Goal: Transaction & Acquisition: Book appointment/travel/reservation

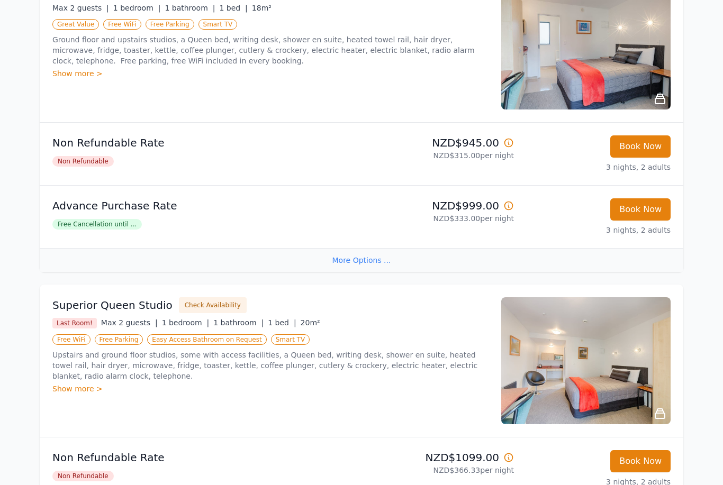
scroll to position [236, 0]
click at [379, 259] on div "More Options ..." at bounding box center [362, 260] width 644 height 24
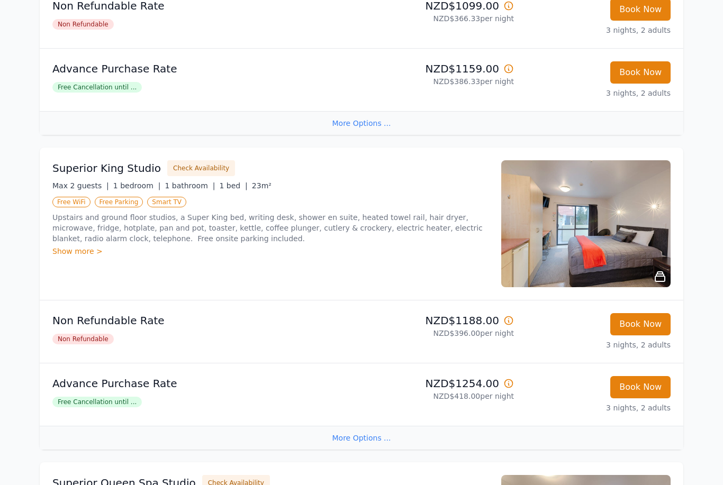
scroll to position [655, 0]
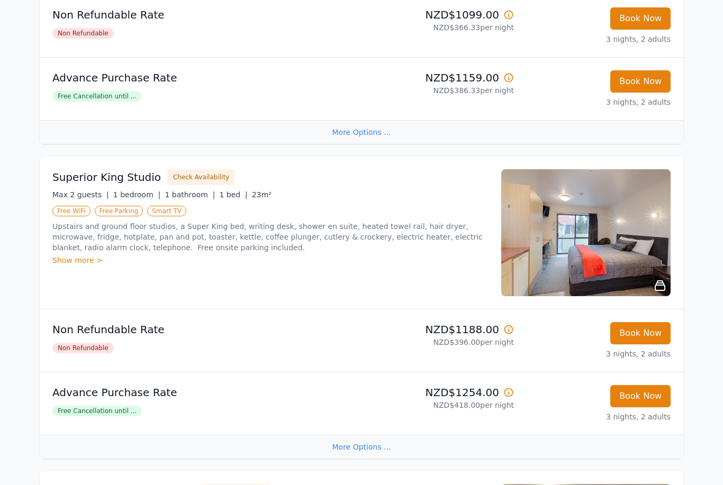
click at [91, 261] on div "Show more >" at bounding box center [270, 260] width 436 height 11
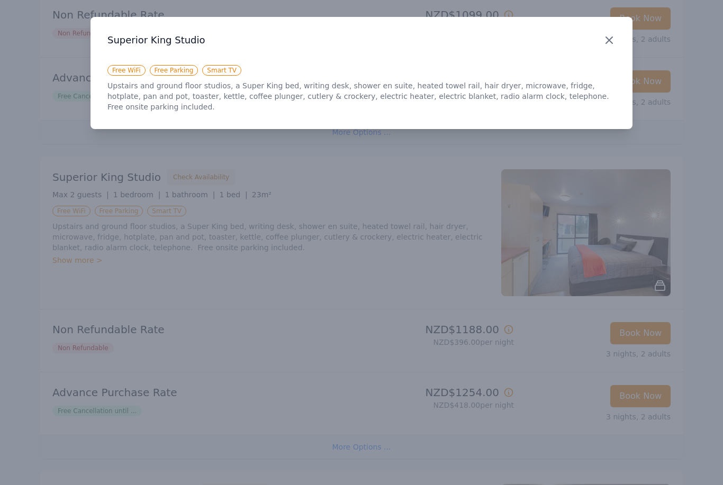
click at [610, 40] on icon "button" at bounding box center [609, 40] width 6 height 6
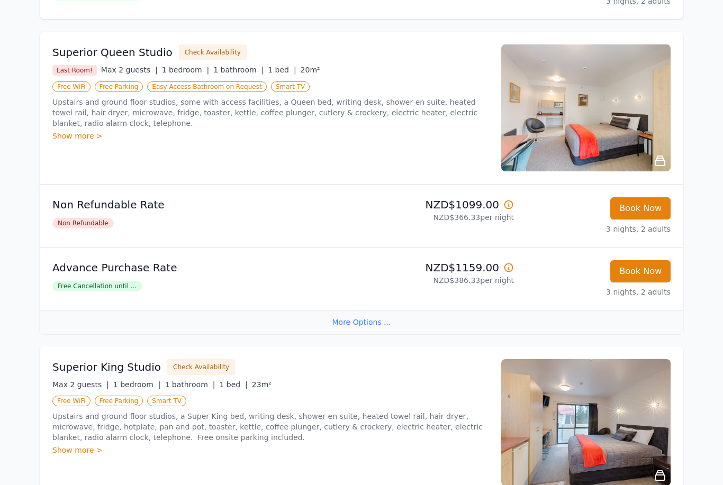
scroll to position [0, 0]
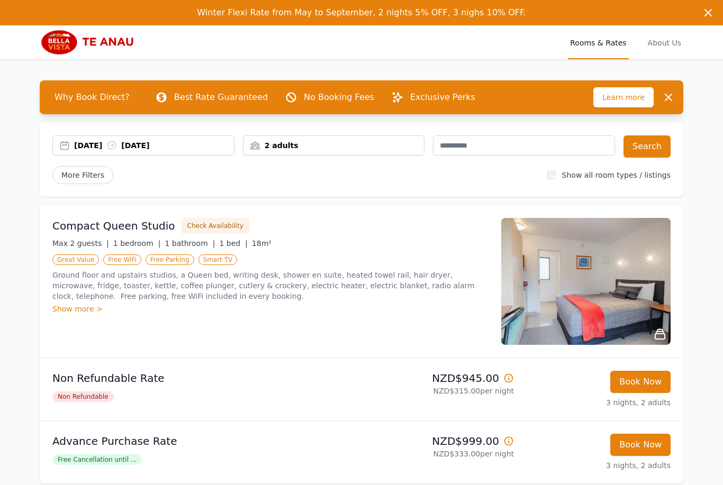
click at [379, 147] on div "2 adults" at bounding box center [334, 145] width 181 height 11
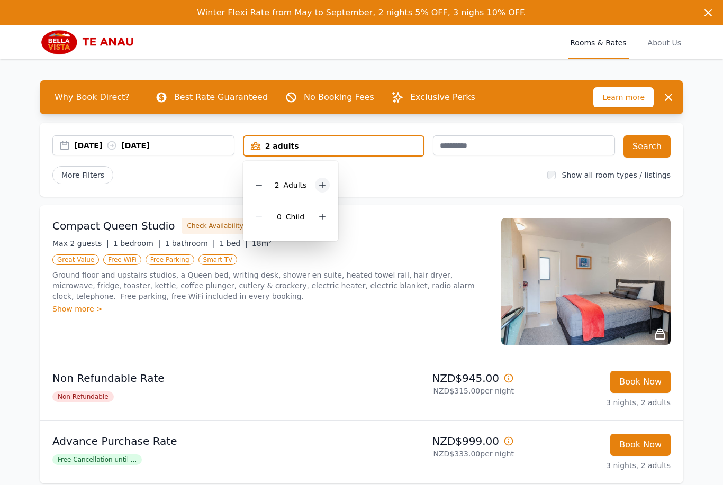
click at [317, 183] on div at bounding box center [322, 185] width 15 height 15
click at [319, 214] on icon at bounding box center [322, 217] width 8 height 8
click at [653, 151] on button "Search" at bounding box center [647, 147] width 47 height 22
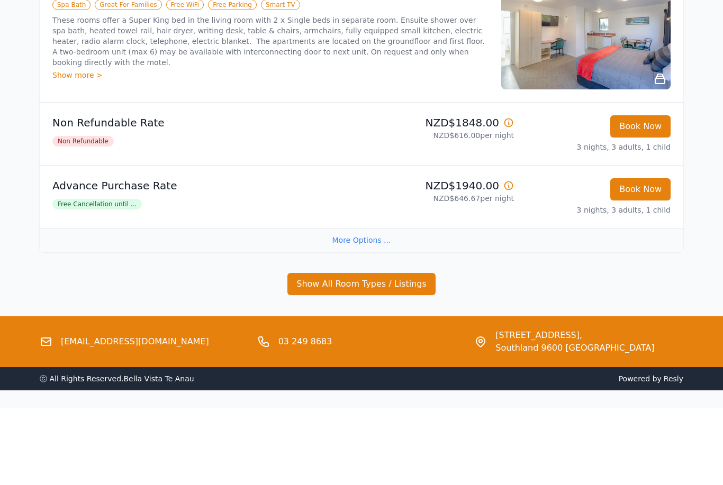
scroll to position [178, 0]
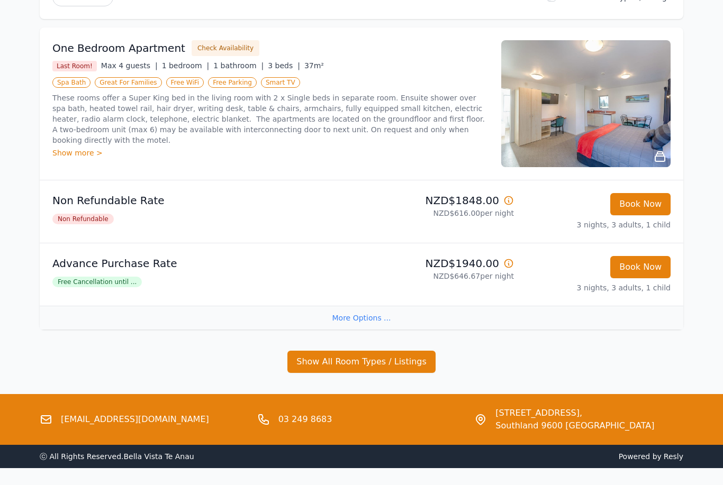
click at [663, 154] on icon at bounding box center [660, 157] width 10 height 10
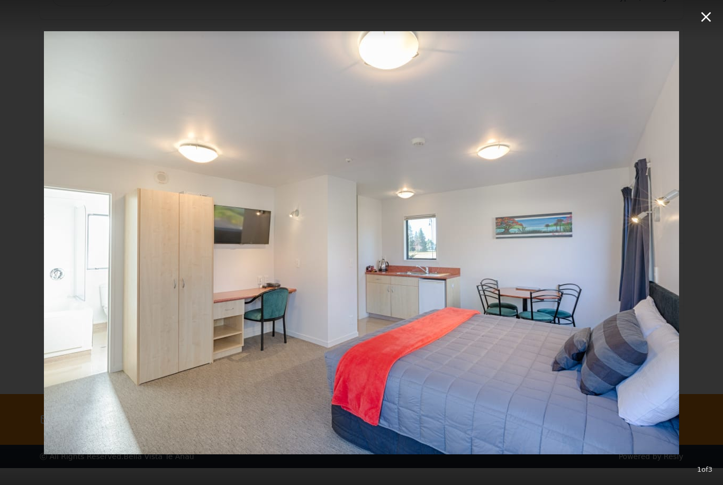
click at [708, 21] on icon "button" at bounding box center [706, 16] width 17 height 17
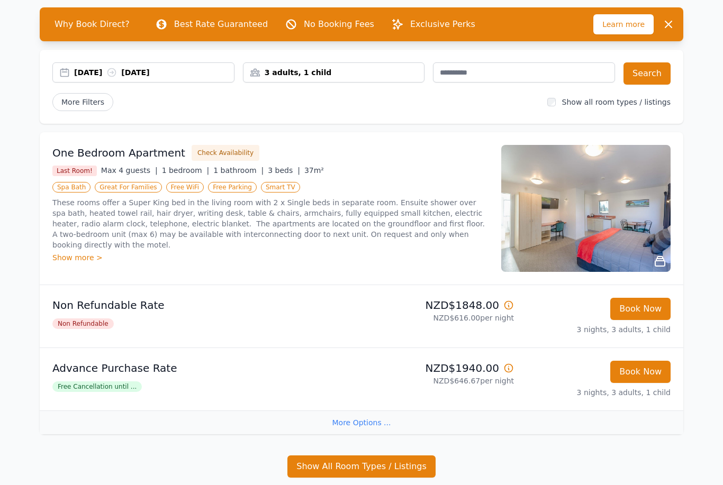
scroll to position [73, 0]
click at [398, 69] on div "3 adults, 1 child" at bounding box center [334, 72] width 181 height 11
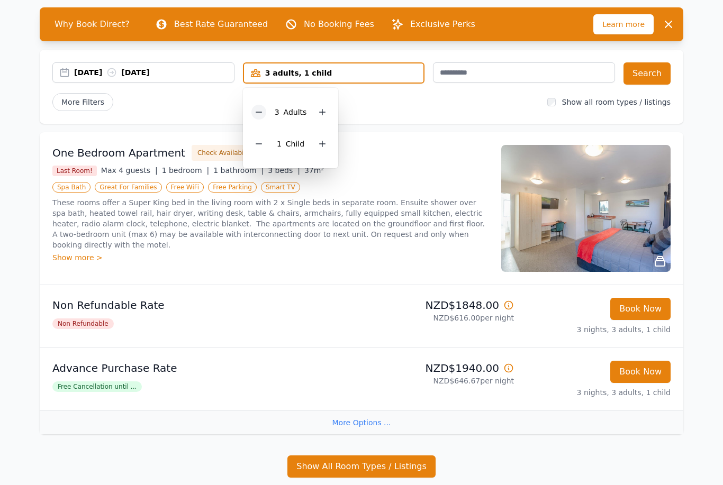
click at [259, 116] on div at bounding box center [258, 112] width 15 height 15
click at [668, 82] on button "Search" at bounding box center [647, 73] width 47 height 22
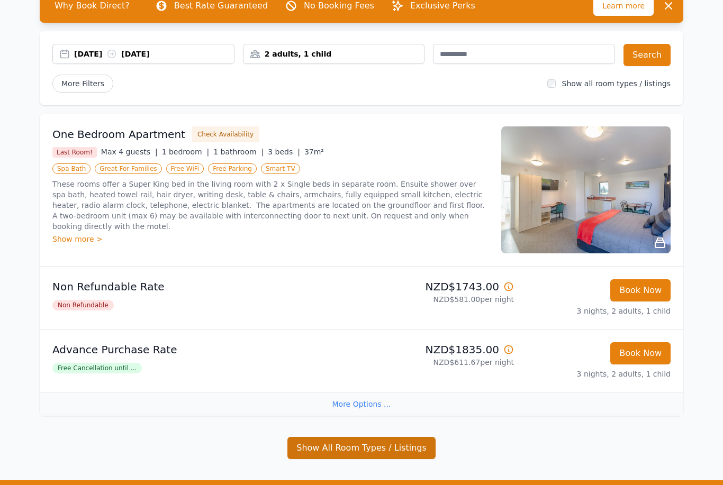
click at [383, 442] on button "Show All Room Types / Listings" at bounding box center [361, 448] width 148 height 22
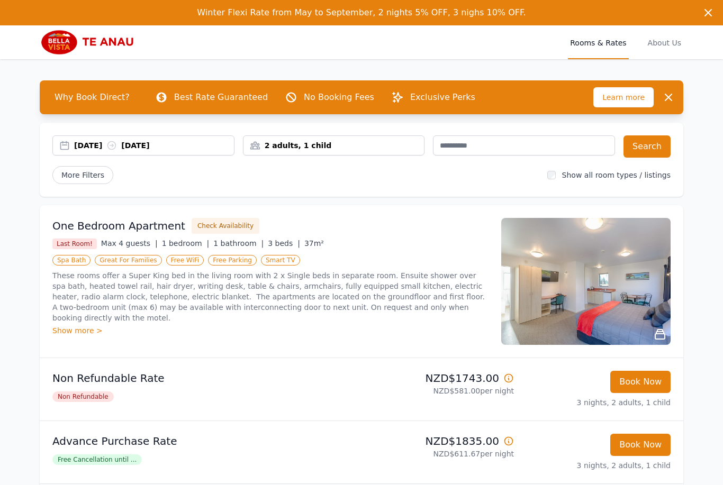
click at [393, 153] on div "2 adults, 1 child" at bounding box center [334, 146] width 182 height 20
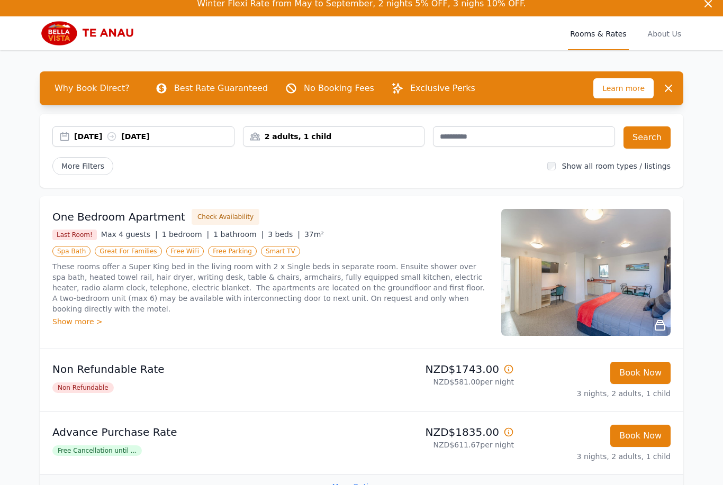
scroll to position [10, 0]
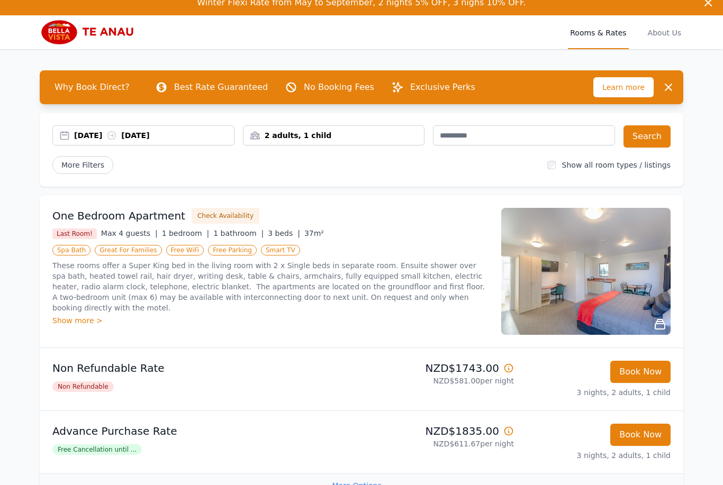
click at [203, 137] on div "[DATE] [DATE]" at bounding box center [154, 135] width 160 height 11
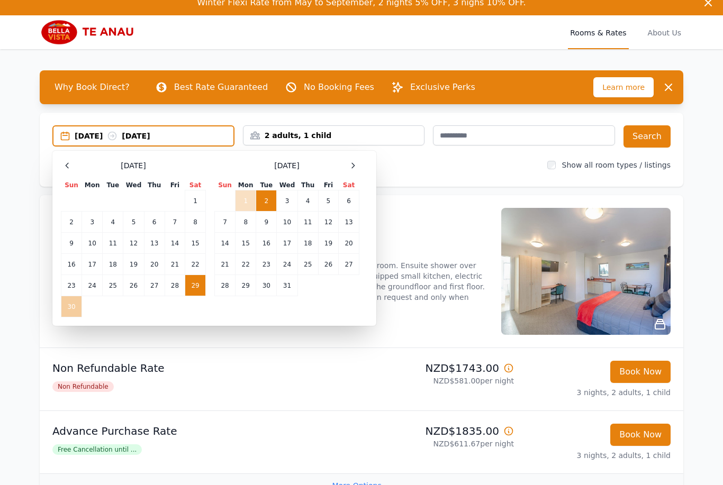
click at [71, 312] on td "30" at bounding box center [71, 306] width 21 height 21
click at [286, 208] on td "3" at bounding box center [287, 201] width 21 height 21
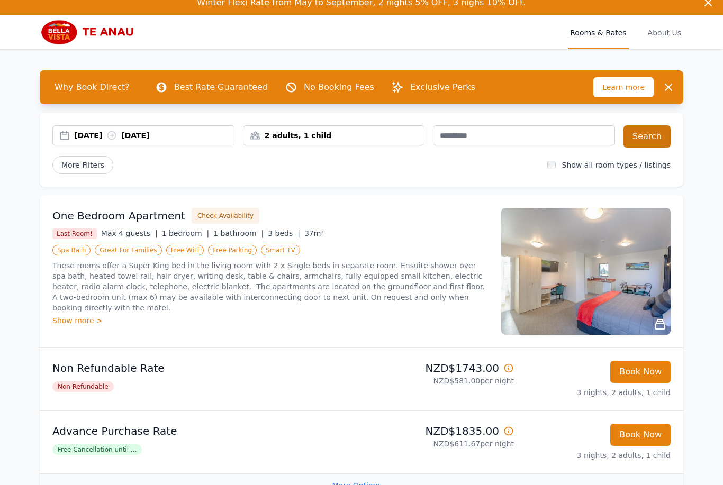
click at [660, 138] on button "Search" at bounding box center [647, 136] width 47 height 22
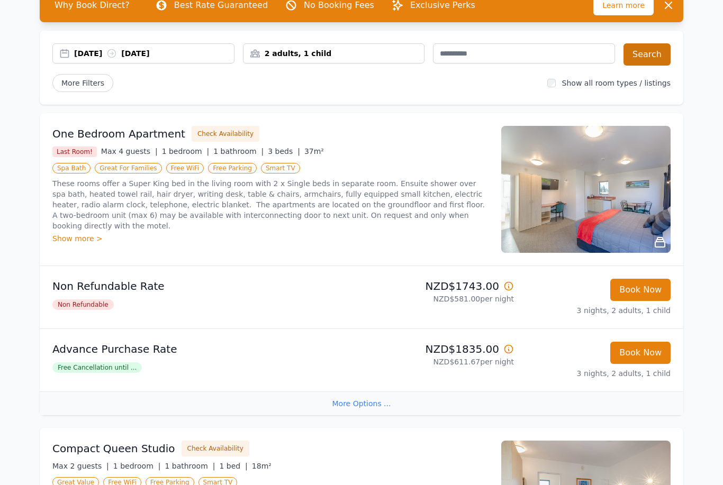
scroll to position [94, 0]
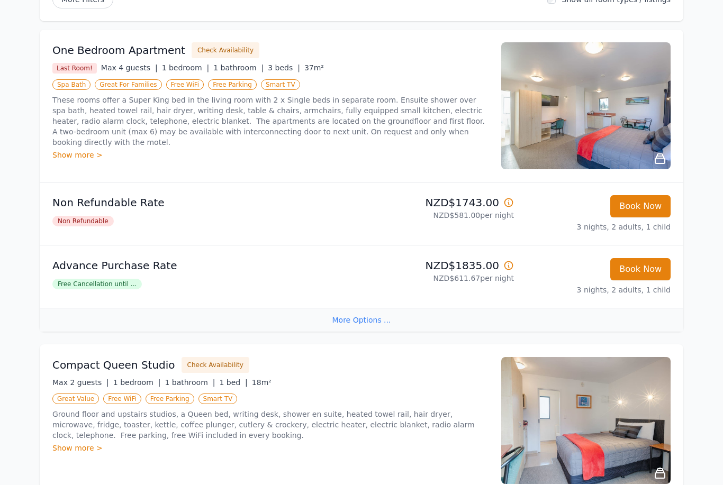
click at [379, 326] on div "More Options ..." at bounding box center [362, 321] width 644 height 24
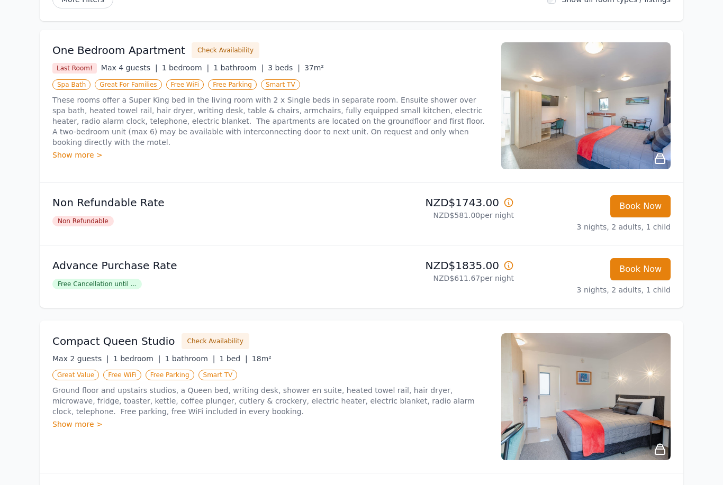
scroll to position [176, 0]
click at [660, 160] on icon at bounding box center [660, 158] width 13 height 13
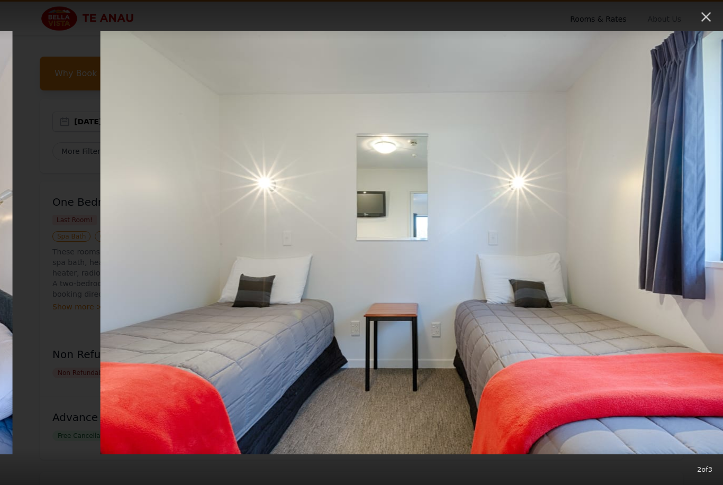
scroll to position [0, 0]
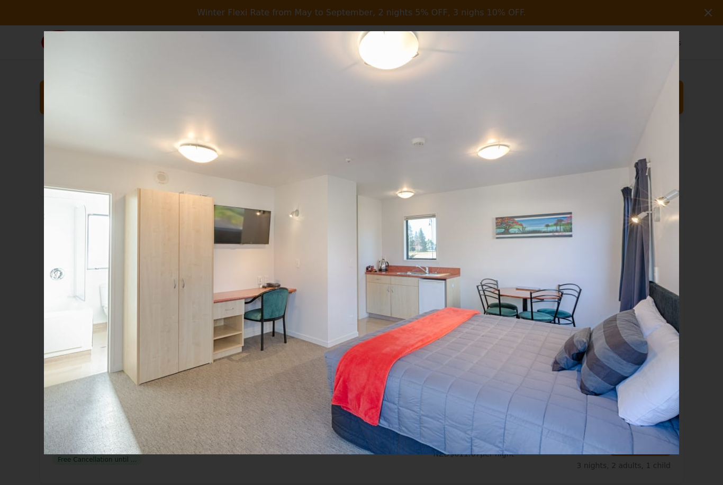
click at [700, 18] on icon "button" at bounding box center [706, 11] width 17 height 17
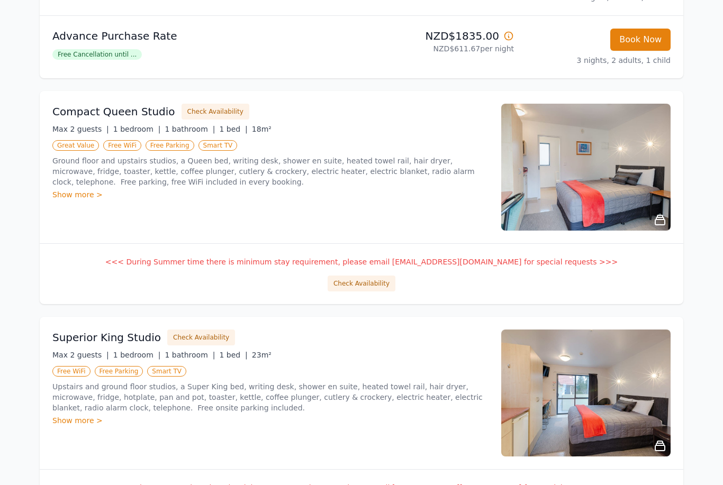
scroll to position [406, 0]
click at [662, 219] on icon at bounding box center [660, 220] width 10 height 10
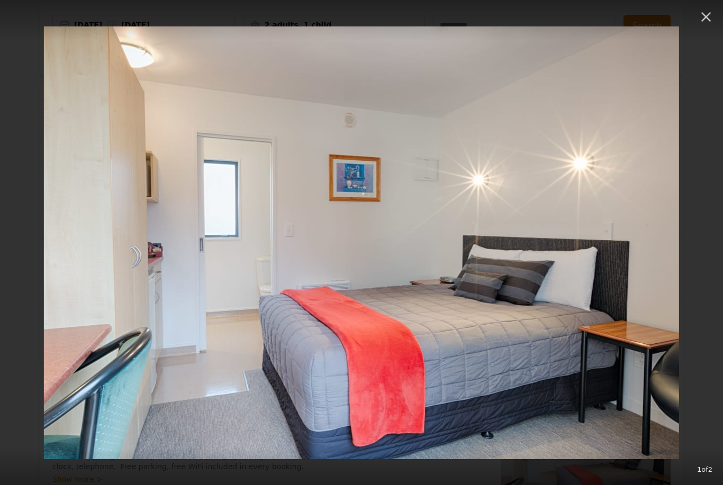
scroll to position [119, 0]
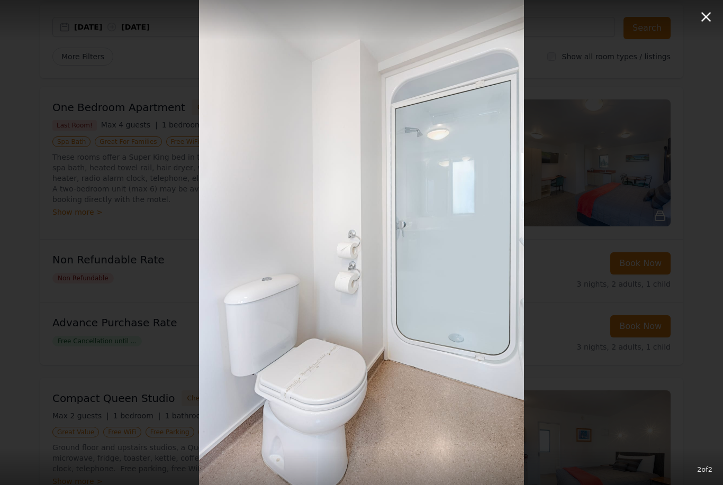
click at [704, 19] on icon "button" at bounding box center [706, 17] width 10 height 10
